Goal: Feedback & Contribution: Submit feedback/report problem

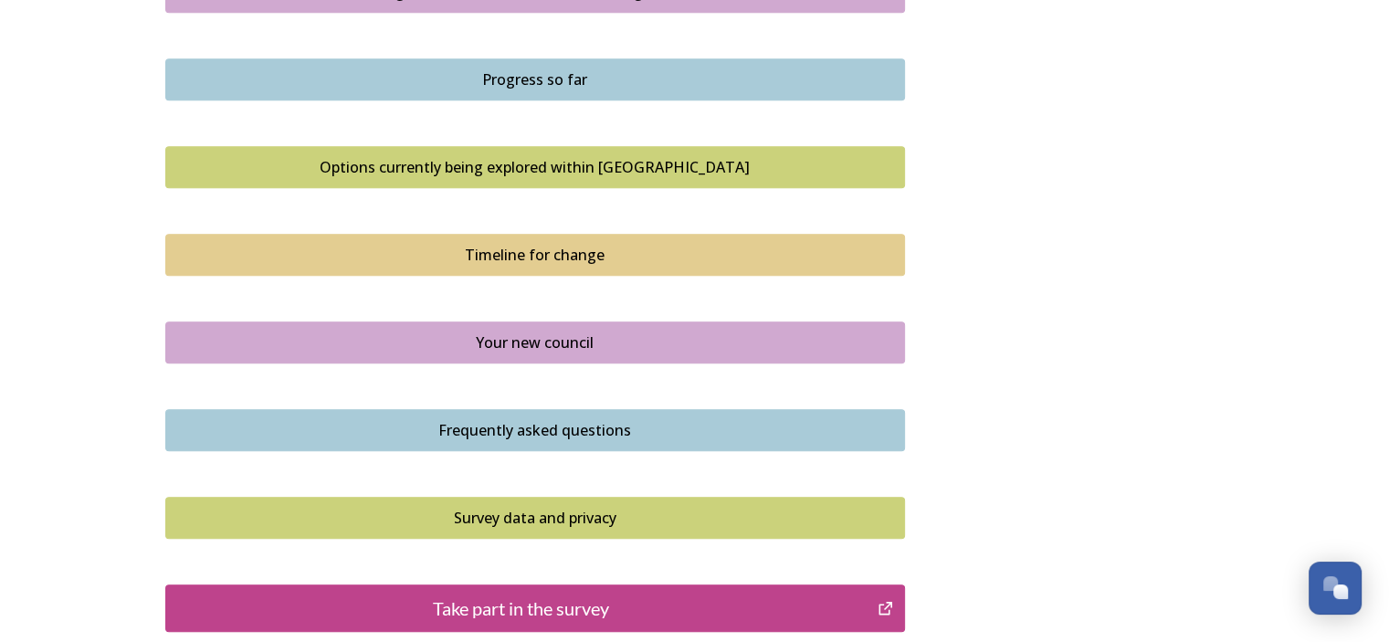
scroll to position [1320, 0]
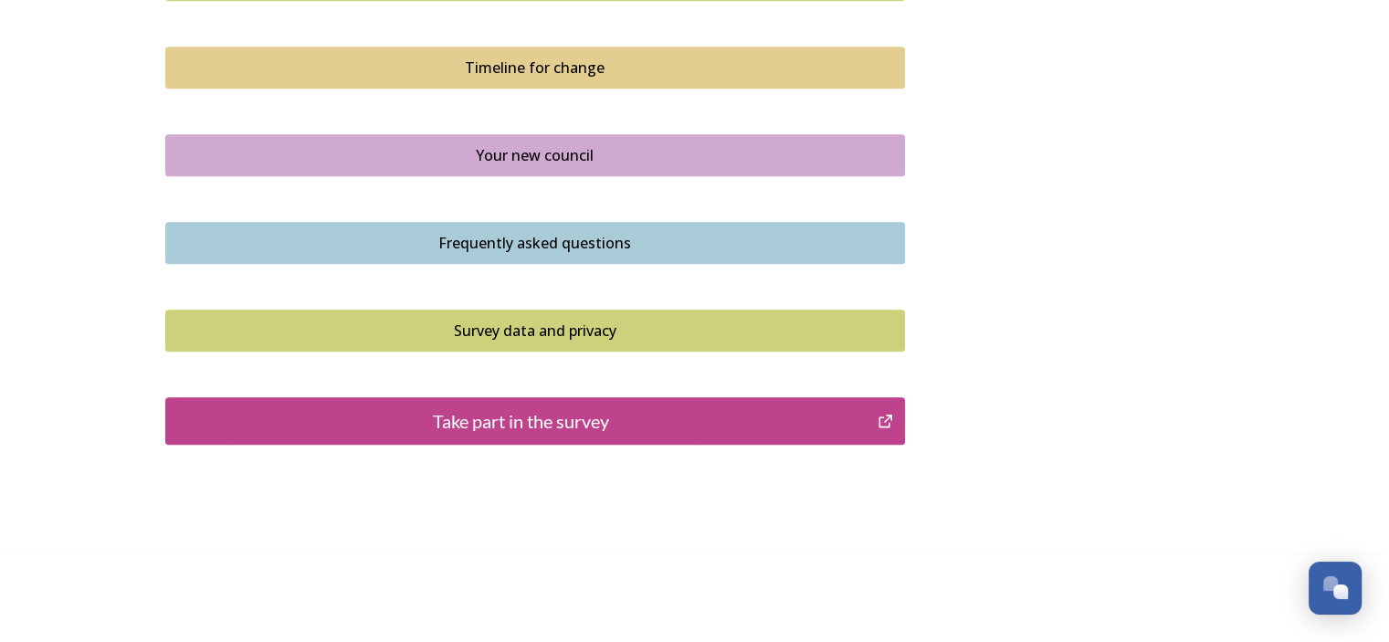
click at [456, 413] on div "Take part in the survey" at bounding box center [521, 420] width 693 height 27
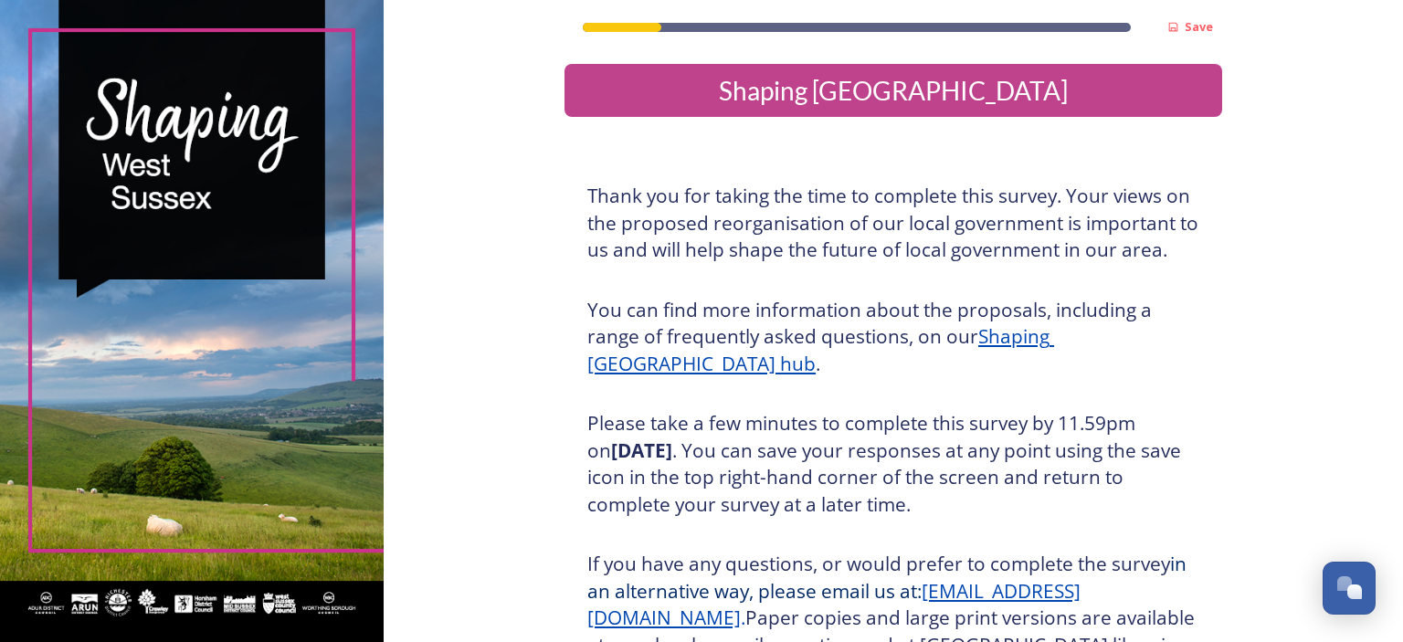
click at [456, 413] on div "Save Shaping West Sussex Thank you for taking the time to complete this survey.…" at bounding box center [893, 431] width 1019 height 862
